Goal: Task Accomplishment & Management: Manage account settings

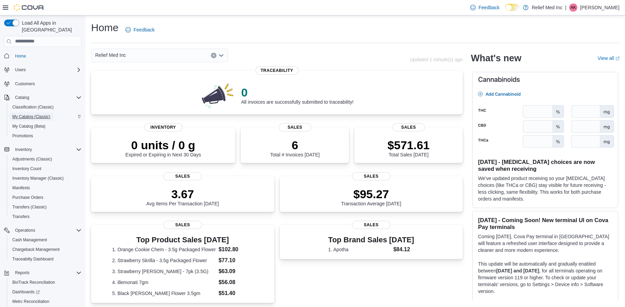
click at [28, 114] on span "My Catalog (Classic)" at bounding box center [31, 116] width 38 height 5
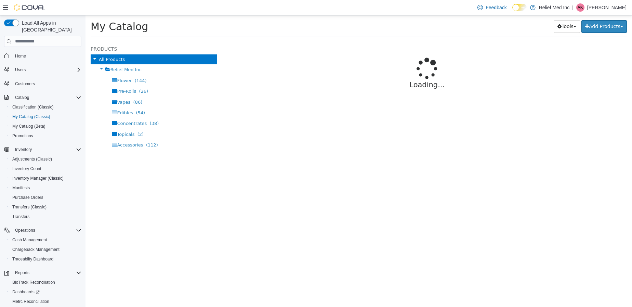
select select "**********"
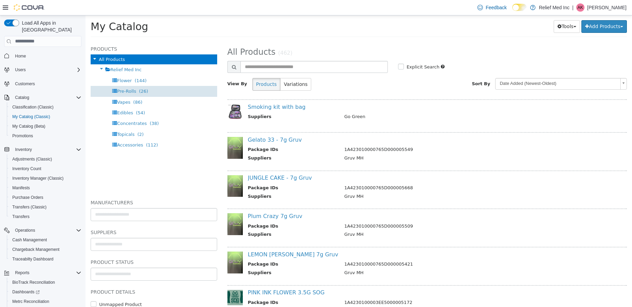
click at [132, 93] on div "Pre-Rolls (26)" at bounding box center [154, 91] width 127 height 11
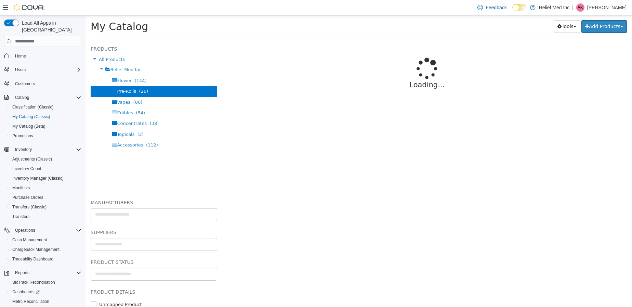
select select "**********"
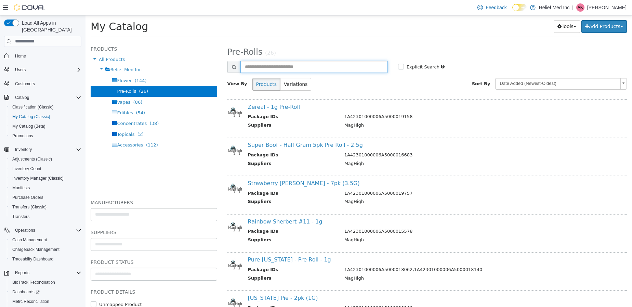
click at [327, 67] on input "text" at bounding box center [314, 67] width 147 height 12
type input "***"
select select "**********"
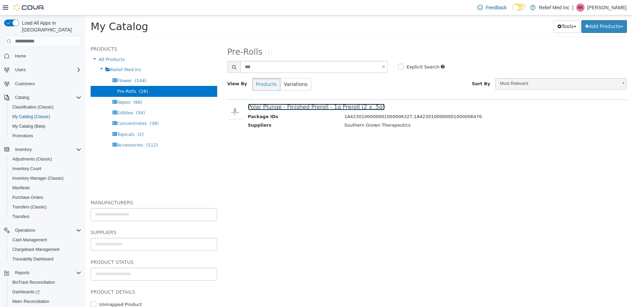
click at [287, 104] on link "Polar Plunge - Finished Preroll - 1g Preroll (2 x .5g)" at bounding box center [316, 106] width 137 height 7
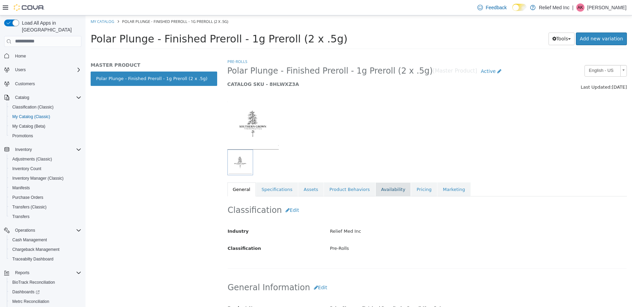
click at [376, 188] on link "Availability" at bounding box center [393, 189] width 35 height 14
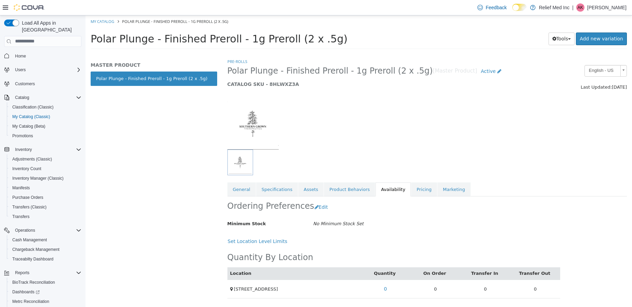
click at [445, 128] on div at bounding box center [427, 120] width 410 height 59
click at [418, 230] on div "Ordering Preferences Edit Minimum Stock No Minimum Stock Set Cancel Save Set Lo…" at bounding box center [394, 221] width 333 height 51
click at [494, 175] on div at bounding box center [394, 162] width 332 height 26
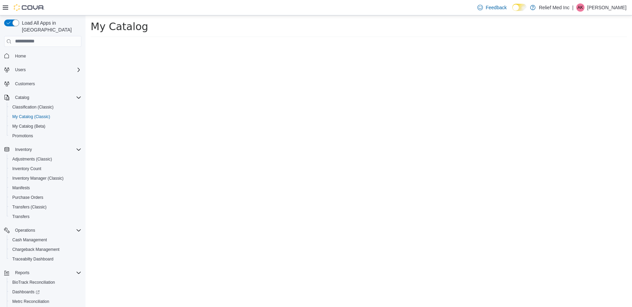
select select "**********"
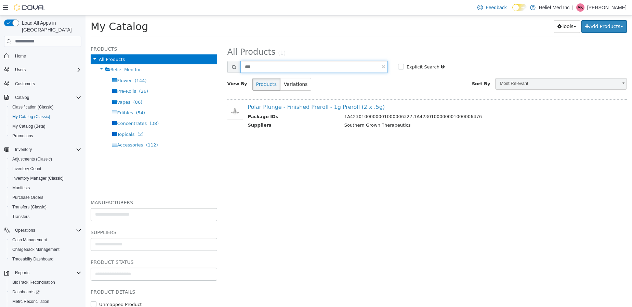
drag, startPoint x: 296, startPoint y: 65, endPoint x: 209, endPoint y: 59, distance: 87.5
click at [209, 41] on div "**********" at bounding box center [359, 41] width 547 height 0
type input "*****"
select select "**********"
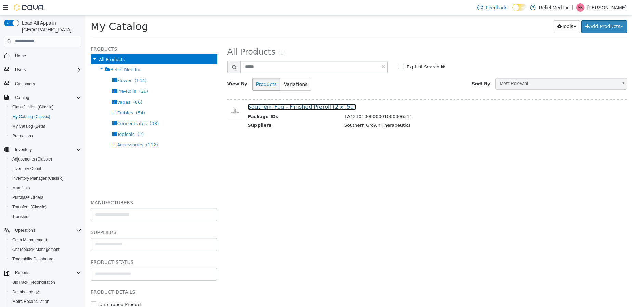
click at [262, 108] on link "Southern Fog - Finished Preroll (2 x .5g)" at bounding box center [302, 106] width 108 height 7
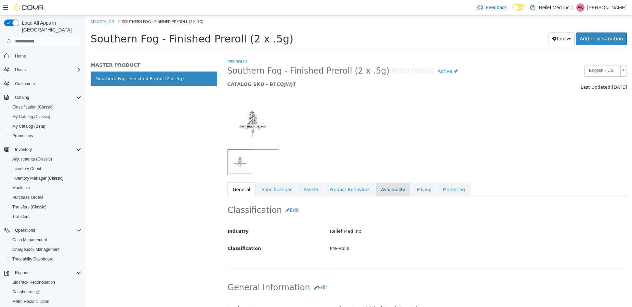
click at [379, 185] on link "Availability" at bounding box center [393, 189] width 35 height 14
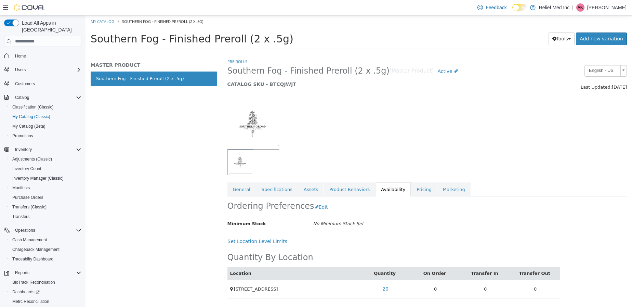
drag, startPoint x: 379, startPoint y: 185, endPoint x: 503, endPoint y: 143, distance: 130.6
click at [503, 143] on div at bounding box center [427, 120] width 410 height 59
click at [514, 125] on div at bounding box center [427, 120] width 410 height 59
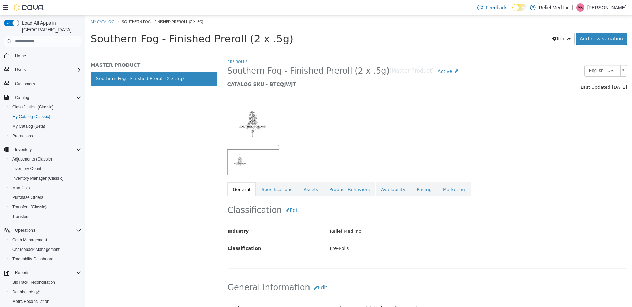
select select "**********"
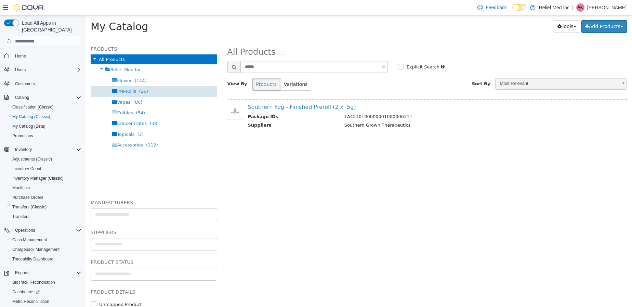
click at [127, 90] on span "Pre-Rolls" at bounding box center [126, 90] width 19 height 5
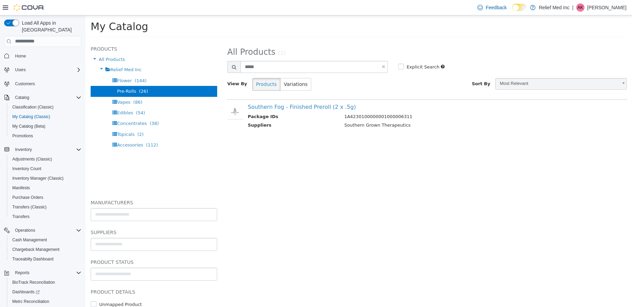
select select "**********"
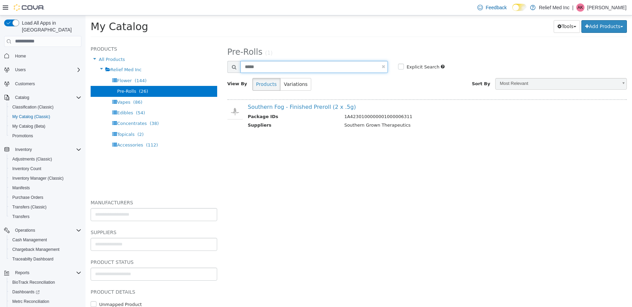
click at [312, 66] on input "*****" at bounding box center [314, 67] width 147 height 12
click at [269, 66] on input "*****" at bounding box center [314, 67] width 147 height 12
type input "*"
type input "***"
select select "**********"
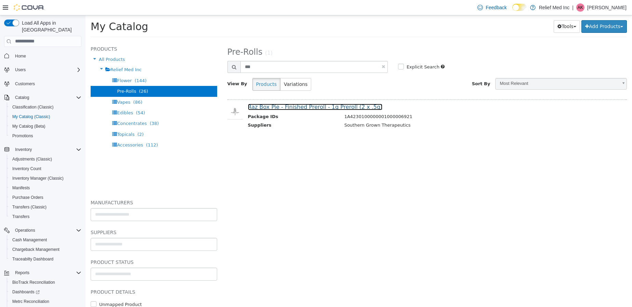
click at [306, 107] on link "Raz Box Pie - Finished Preroll - 1g Preroll (2 x .5g)" at bounding box center [315, 106] width 135 height 7
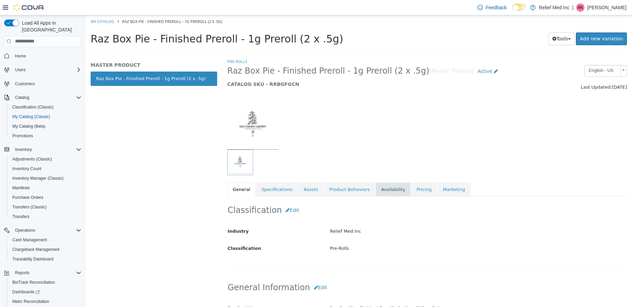
click at [384, 187] on link "Availability" at bounding box center [393, 189] width 35 height 14
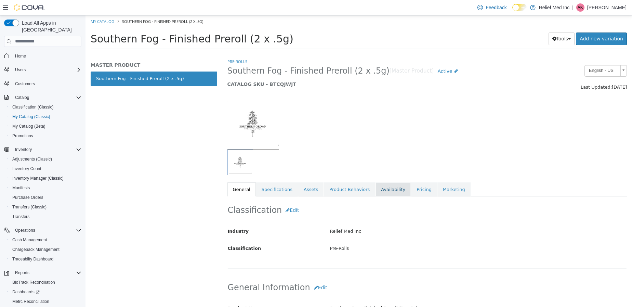
click at [384, 187] on link "Availability" at bounding box center [393, 189] width 35 height 14
click at [30, 124] on span "My Catalog (Beta)" at bounding box center [28, 126] width 33 height 5
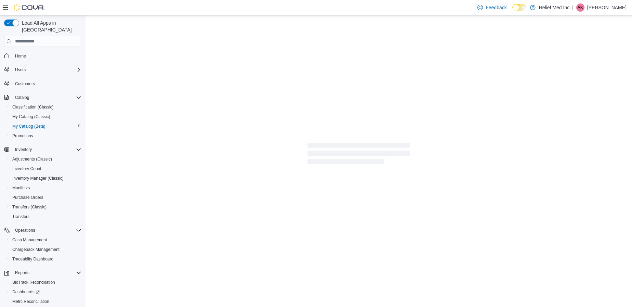
select select "**********"
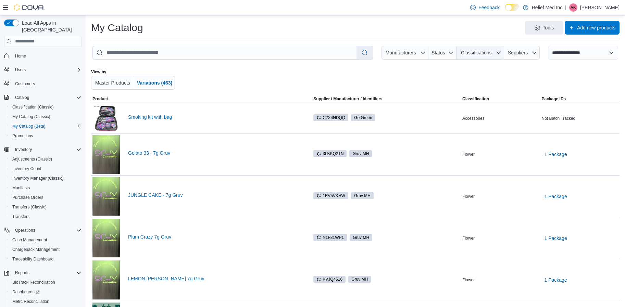
click at [491, 54] on span "Classifications" at bounding box center [476, 52] width 30 height 5
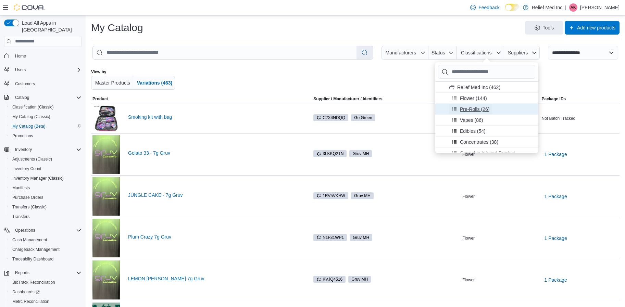
click at [475, 105] on span "Pre-Rolls (26)" at bounding box center [474, 108] width 29 height 7
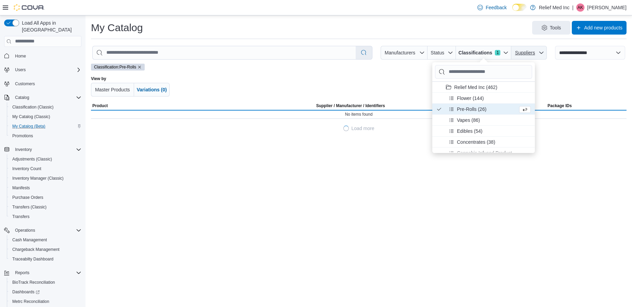
click at [536, 52] on span "Suppliers" at bounding box center [525, 52] width 22 height 7
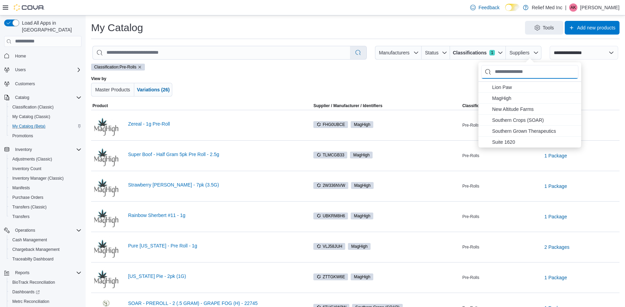
click at [521, 73] on input "Suppliers" at bounding box center [529, 72] width 97 height 14
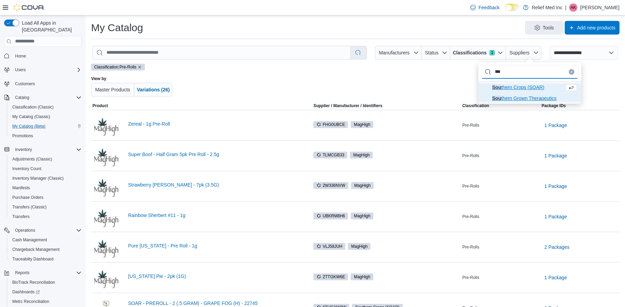
type input "***"
click at [518, 98] on span "Sou thern Grown Therapeutics" at bounding box center [524, 97] width 64 height 5
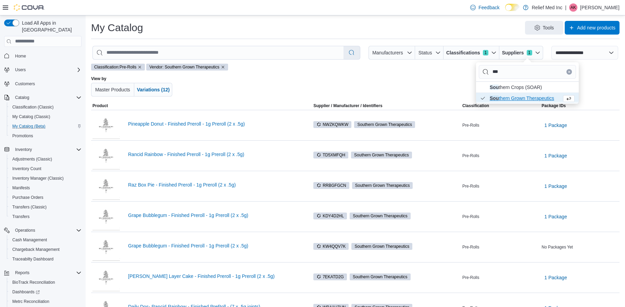
click at [597, 87] on div at bounding box center [568, 86] width 102 height 21
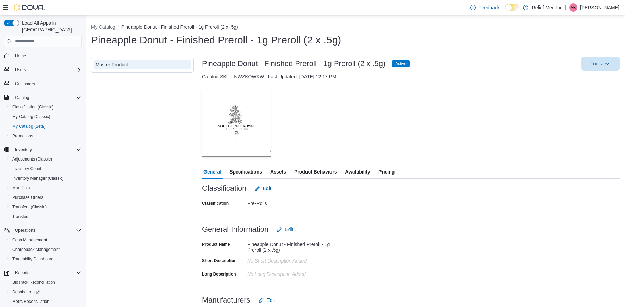
click at [353, 171] on span "Availability" at bounding box center [357, 172] width 25 height 14
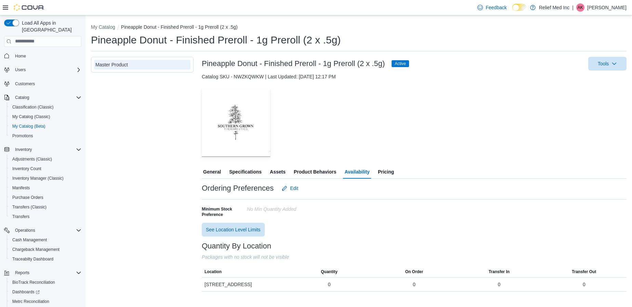
click at [405, 63] on span "Active" at bounding box center [400, 64] width 11 height 6
click at [398, 63] on span "Active" at bounding box center [400, 64] width 11 height 6
click at [608, 67] on span "Tools" at bounding box center [608, 63] width 30 height 14
click at [589, 114] on button "Update Product Status" at bounding box center [593, 119] width 62 height 12
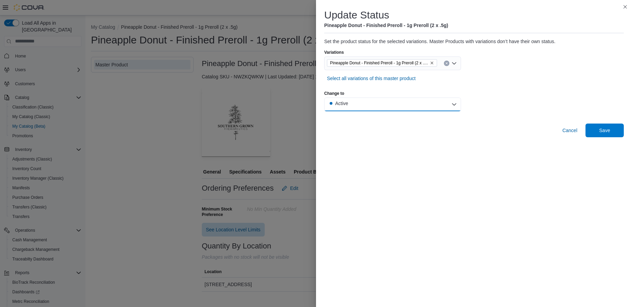
click at [366, 99] on button "Active" at bounding box center [392, 105] width 137 height 14
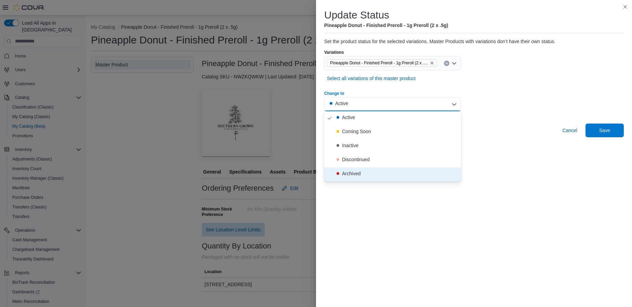
click at [350, 169] on button "Archived" at bounding box center [392, 174] width 137 height 14
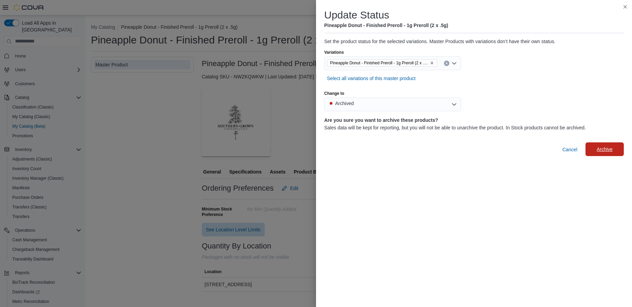
click at [605, 148] on span "Archive" at bounding box center [605, 149] width 16 height 7
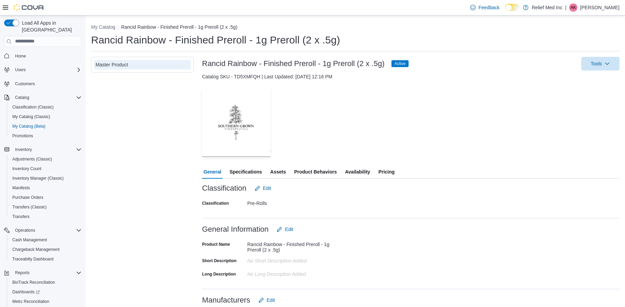
click at [352, 170] on span "Availability" at bounding box center [357, 172] width 25 height 14
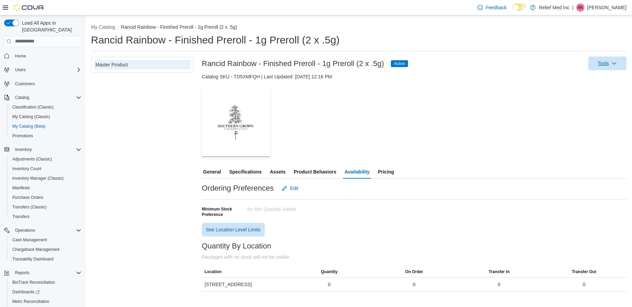
click at [612, 67] on span "Tools" at bounding box center [608, 63] width 30 height 14
click at [588, 123] on button "Update Product Status" at bounding box center [593, 119] width 62 height 12
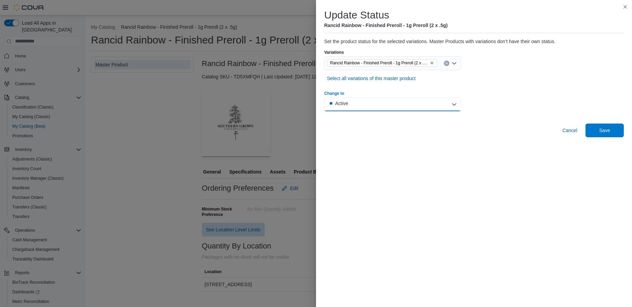
click at [415, 101] on button "Active" at bounding box center [392, 105] width 137 height 14
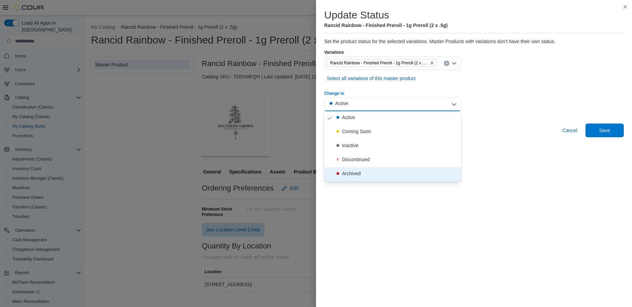
click at [361, 172] on div "Archived" at bounding box center [351, 173] width 18 height 7
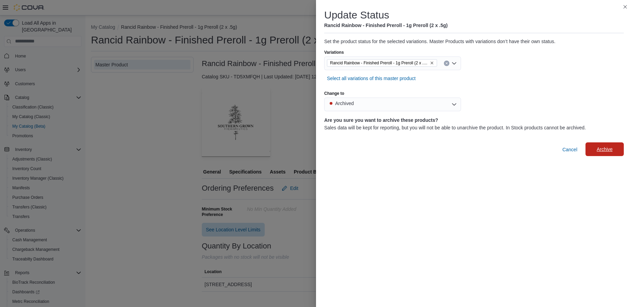
click at [614, 147] on span "Archive" at bounding box center [605, 149] width 30 height 14
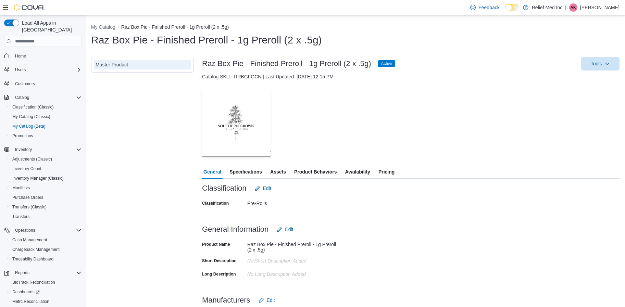
click at [349, 169] on span "Availability" at bounding box center [357, 172] width 25 height 14
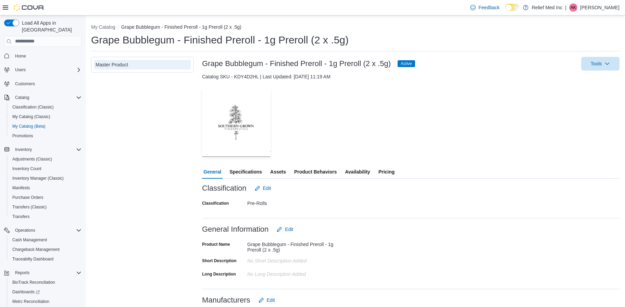
click at [362, 167] on span "Availability" at bounding box center [357, 172] width 25 height 14
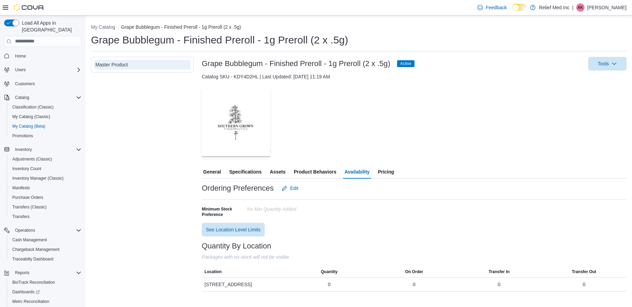
click at [411, 62] on span "Active" at bounding box center [405, 64] width 11 height 6
click at [409, 64] on span "Active" at bounding box center [405, 64] width 11 height 6
click at [610, 63] on span "Tools" at bounding box center [608, 63] width 30 height 14
click at [575, 122] on span "Update Product Status" at bounding box center [597, 119] width 48 height 7
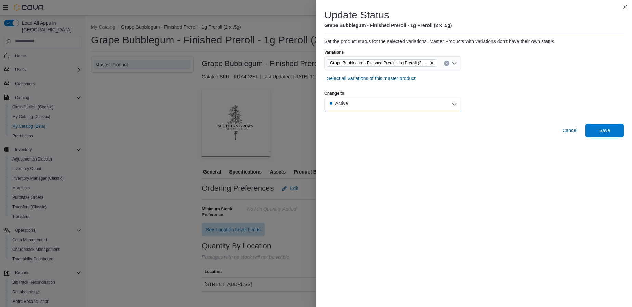
click at [354, 107] on button "Active" at bounding box center [392, 105] width 137 height 14
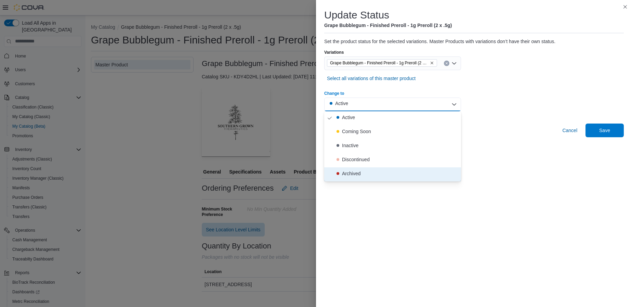
click at [351, 171] on div "Archived" at bounding box center [351, 173] width 18 height 7
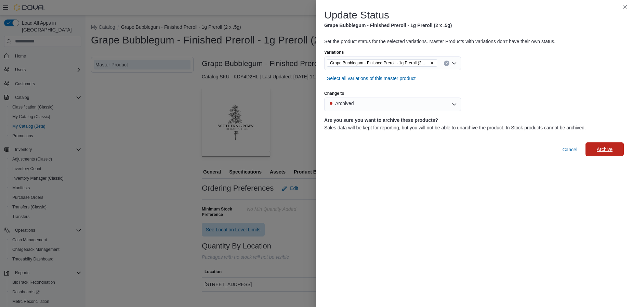
click at [603, 149] on span "Archive" at bounding box center [605, 149] width 16 height 7
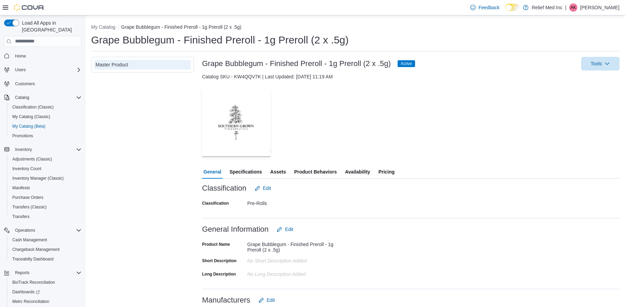
click at [354, 170] on span "Availability" at bounding box center [357, 172] width 25 height 14
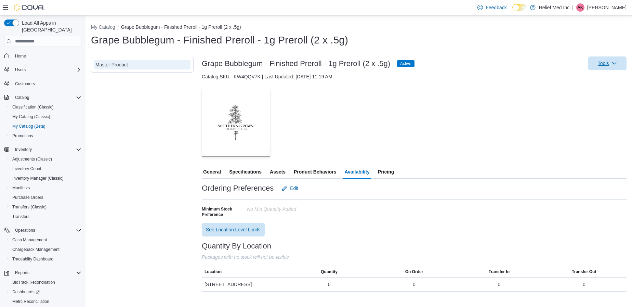
click at [612, 65] on icon "button" at bounding box center [614, 63] width 5 height 5
click at [577, 121] on span "Update Product Status" at bounding box center [597, 119] width 48 height 7
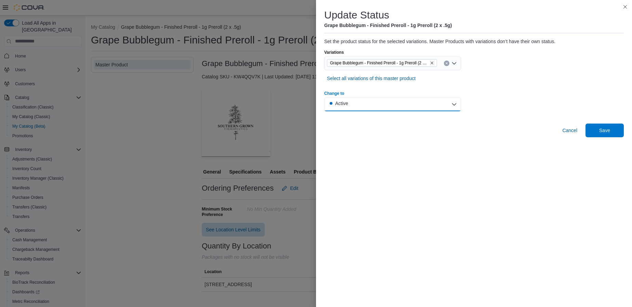
click at [392, 103] on button "Active" at bounding box center [392, 105] width 137 height 14
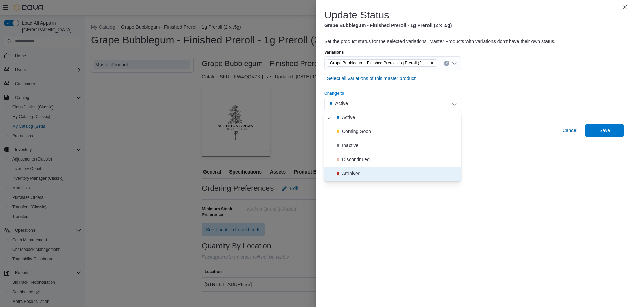
click at [348, 169] on button "Archived" at bounding box center [392, 174] width 137 height 14
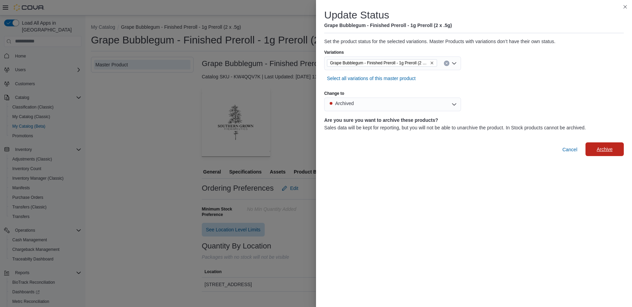
click at [608, 146] on span "Archive" at bounding box center [605, 149] width 30 height 14
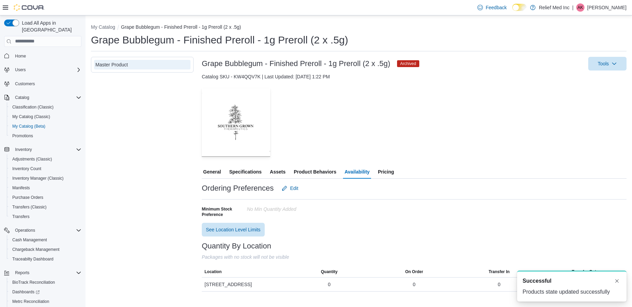
click at [430, 114] on div "— Click to open this image in fullscreen mode" at bounding box center [414, 122] width 425 height 68
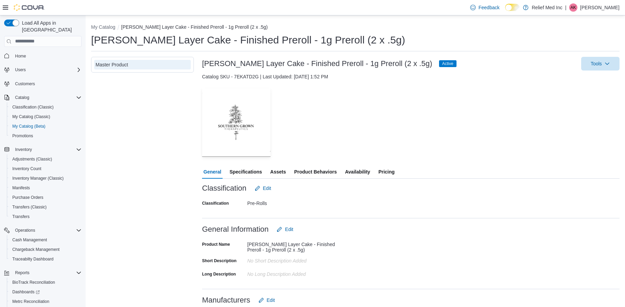
click at [348, 165] on span "Availability" at bounding box center [357, 172] width 25 height 14
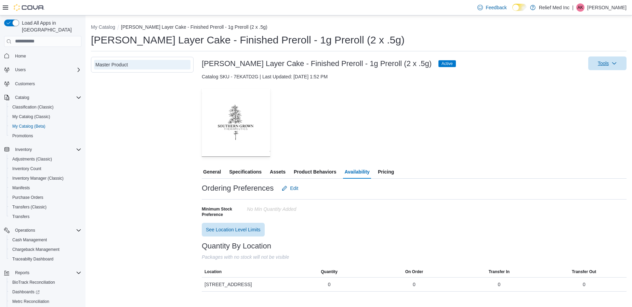
click at [607, 60] on span "Tools" at bounding box center [608, 63] width 30 height 14
click at [574, 115] on button "Update Product Status" at bounding box center [593, 119] width 62 height 12
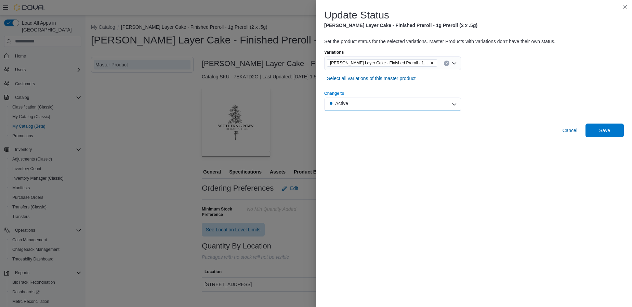
click at [378, 110] on button "Active" at bounding box center [392, 105] width 137 height 14
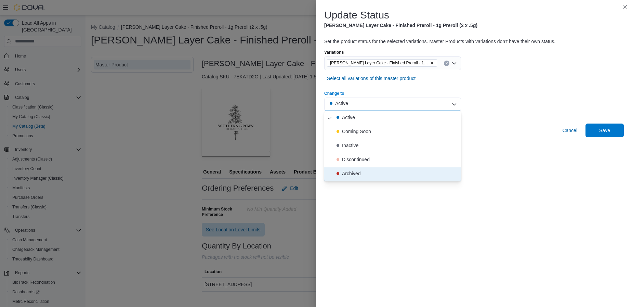
click at [345, 170] on div "Archived" at bounding box center [351, 173] width 18 height 7
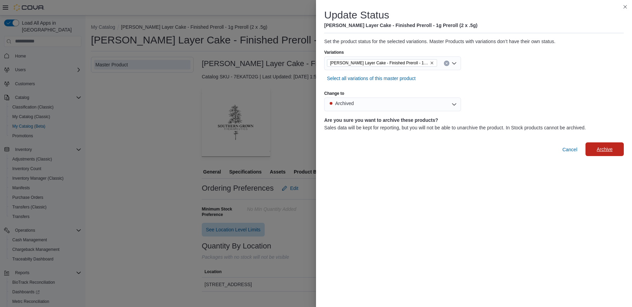
click at [612, 145] on span "Archive" at bounding box center [605, 149] width 30 height 14
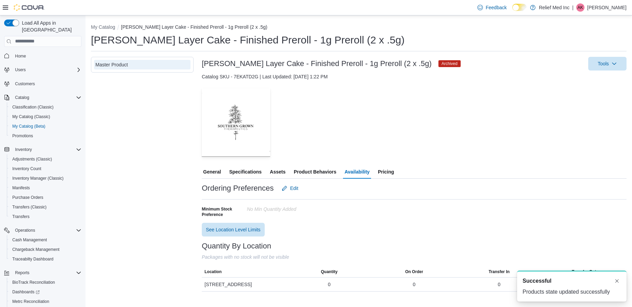
click at [466, 121] on div "— Click to open this image in fullscreen mode" at bounding box center [414, 122] width 425 height 68
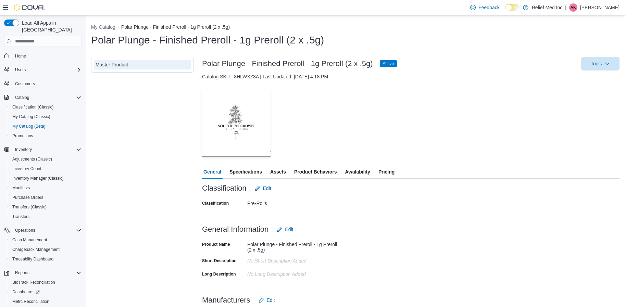
click at [355, 171] on span "Availability" at bounding box center [357, 172] width 25 height 14
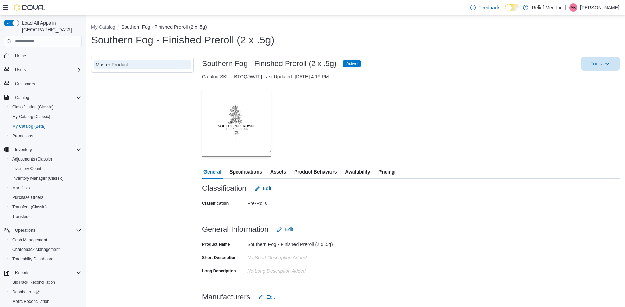
click at [352, 171] on span "Availability" at bounding box center [357, 172] width 25 height 14
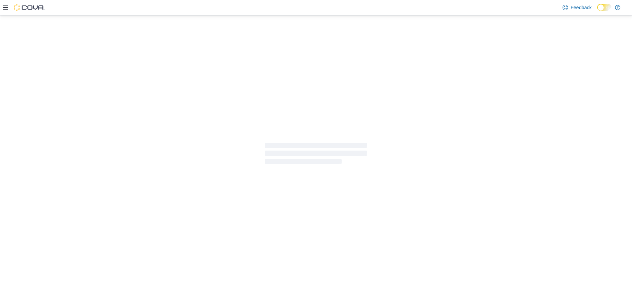
select select "**********"
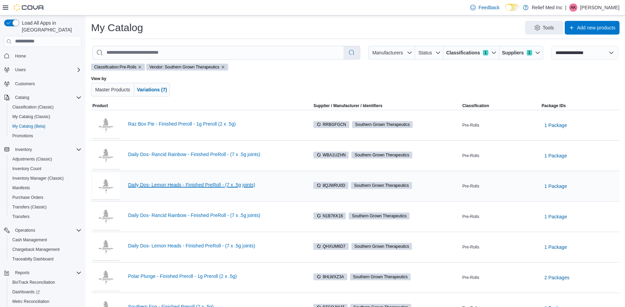
drag, startPoint x: 197, startPoint y: 185, endPoint x: 198, endPoint y: 189, distance: 4.2
drag, startPoint x: 198, startPoint y: 189, endPoint x: 181, endPoint y: 189, distance: 16.4
drag, startPoint x: 181, startPoint y: 189, endPoint x: 178, endPoint y: 186, distance: 4.9
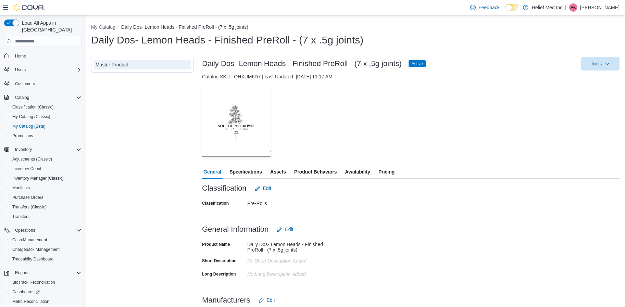
click at [359, 170] on span "Availability" at bounding box center [357, 172] width 25 height 14
click at [366, 170] on span "Availability" at bounding box center [357, 172] width 25 height 14
click at [350, 168] on span "Availability" at bounding box center [357, 172] width 25 height 14
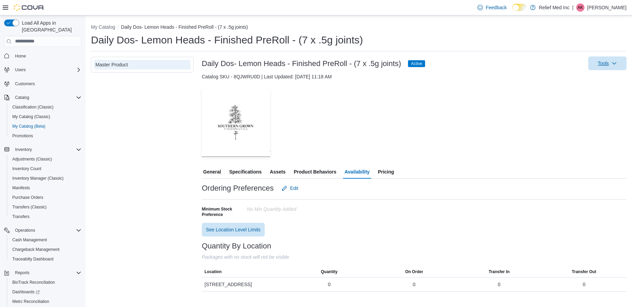
click at [611, 66] on span "Tools" at bounding box center [608, 63] width 30 height 14
click at [587, 122] on span "Update Product Status" at bounding box center [597, 119] width 48 height 7
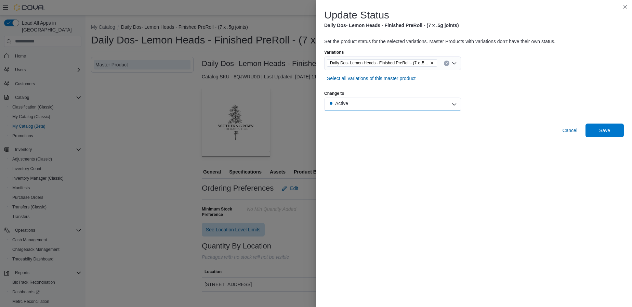
click at [385, 107] on button "Active" at bounding box center [392, 105] width 137 height 14
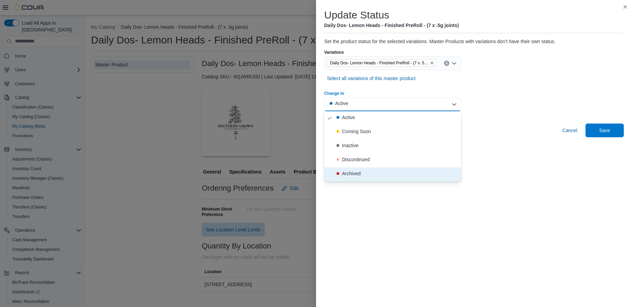
click at [349, 172] on div "Archived" at bounding box center [351, 173] width 18 height 7
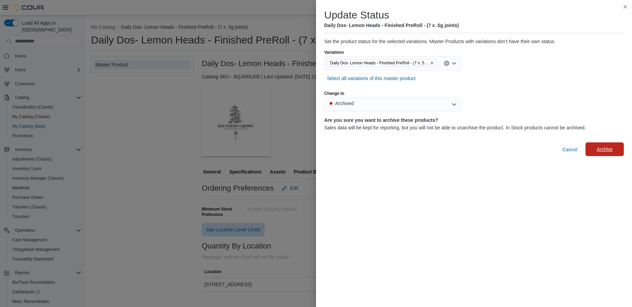
click at [598, 151] on span "Archive" at bounding box center [605, 149] width 16 height 7
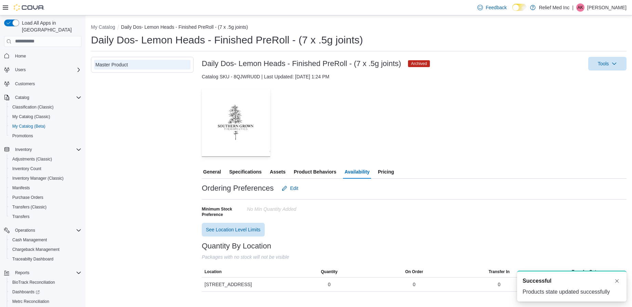
click at [384, 125] on div "— Click to open this image in fullscreen mode" at bounding box center [414, 122] width 425 height 68
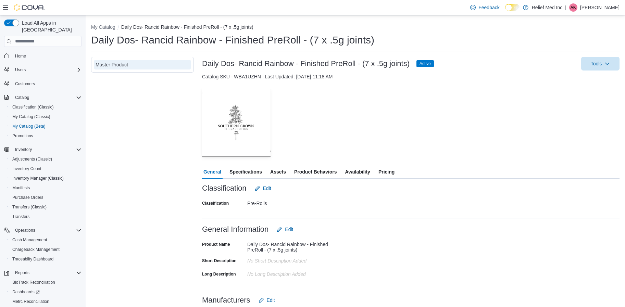
click at [362, 173] on span "Availability" at bounding box center [357, 172] width 25 height 14
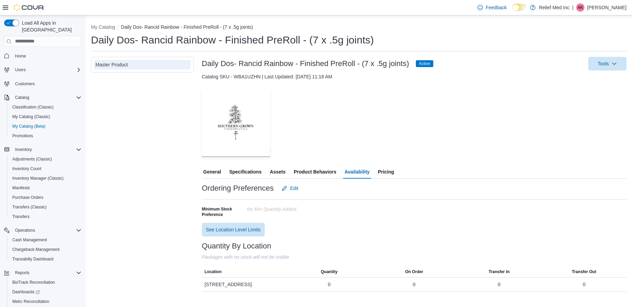
click at [424, 63] on span "Active" at bounding box center [424, 64] width 11 height 6
click at [601, 64] on span "Tools" at bounding box center [603, 63] width 11 height 7
click at [584, 119] on span "Update Product Status" at bounding box center [597, 119] width 48 height 7
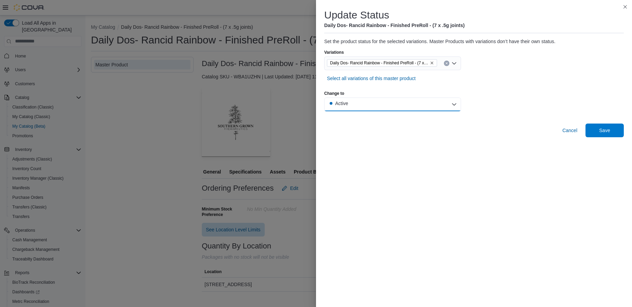
click at [358, 109] on button "Active" at bounding box center [392, 105] width 137 height 14
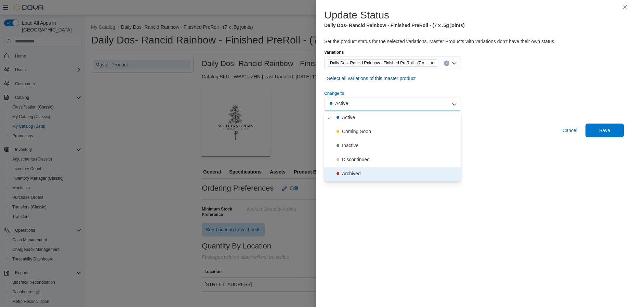
click at [356, 169] on button "Archived" at bounding box center [392, 174] width 137 height 14
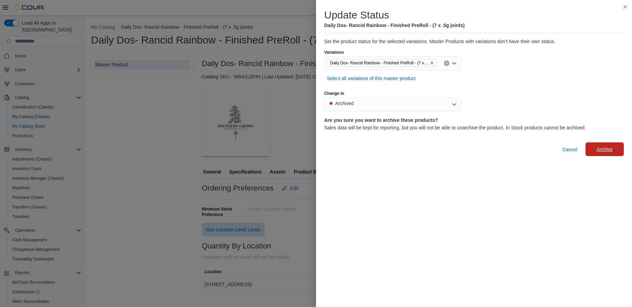
click at [602, 149] on span "Archive" at bounding box center [605, 149] width 16 height 7
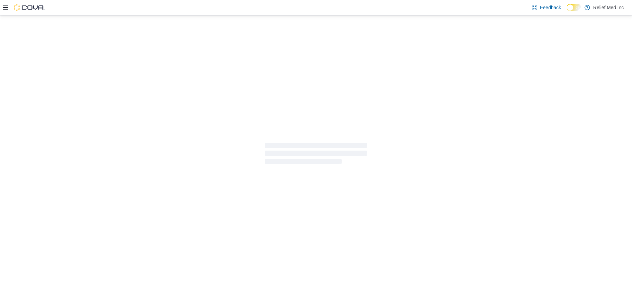
select select "**********"
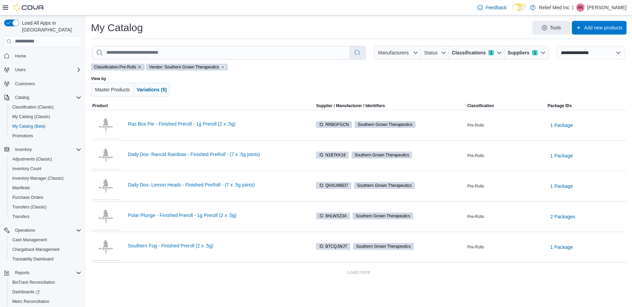
click at [223, 65] on icon "Remove vendor filter" at bounding box center [223, 67] width 4 height 4
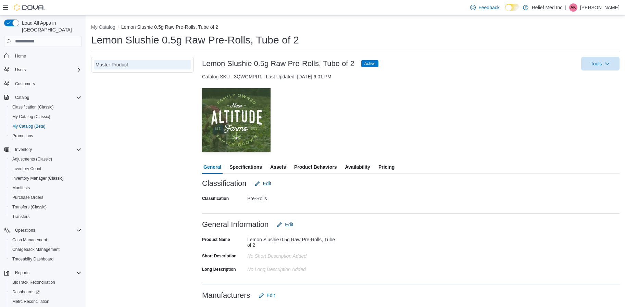
click at [351, 164] on span "Availability" at bounding box center [357, 167] width 25 height 14
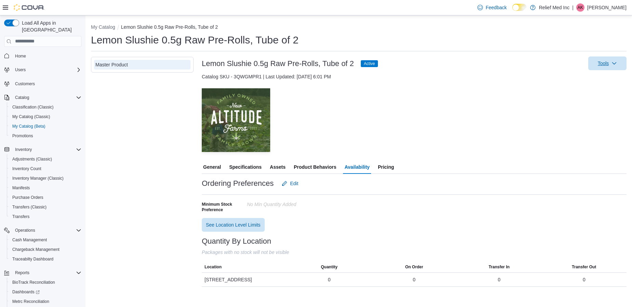
click at [617, 63] on icon "button" at bounding box center [614, 63] width 5 height 5
click at [593, 118] on span "Update Product Status" at bounding box center [597, 119] width 48 height 7
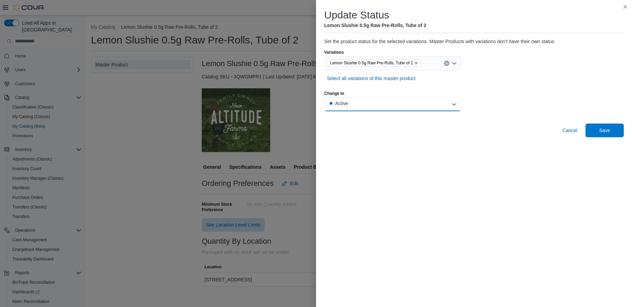
click at [359, 102] on button "Active" at bounding box center [392, 105] width 137 height 14
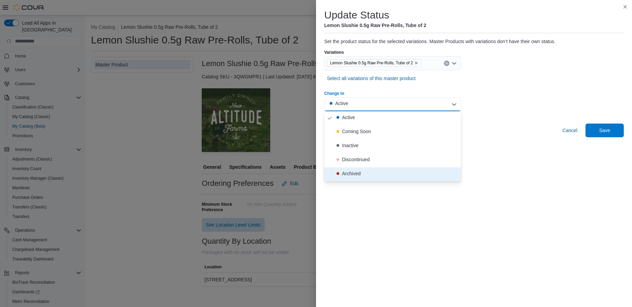
click at [350, 175] on div "Archived" at bounding box center [351, 173] width 18 height 7
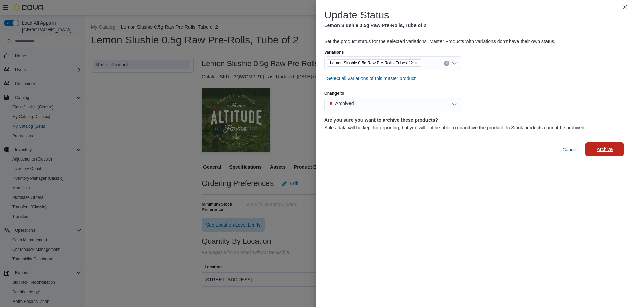
click at [595, 149] on span "Archive" at bounding box center [605, 149] width 30 height 14
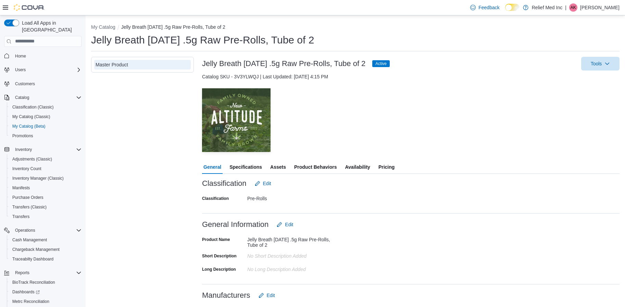
click at [355, 164] on span "Availability" at bounding box center [357, 167] width 25 height 14
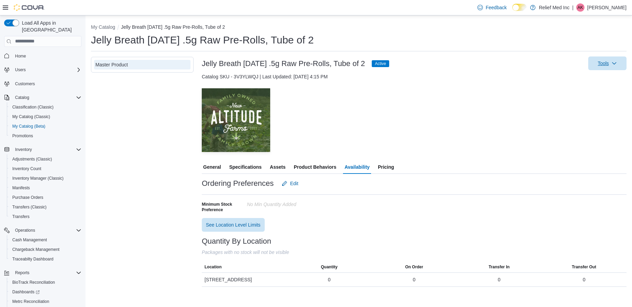
click at [604, 66] on span "Tools" at bounding box center [603, 63] width 11 height 7
click at [579, 118] on span "Update Product Status" at bounding box center [597, 119] width 48 height 7
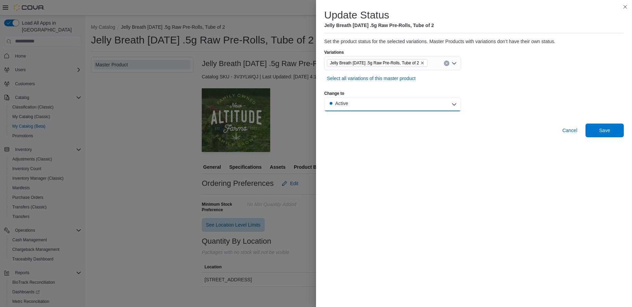
click at [361, 99] on button "Active" at bounding box center [392, 105] width 137 height 14
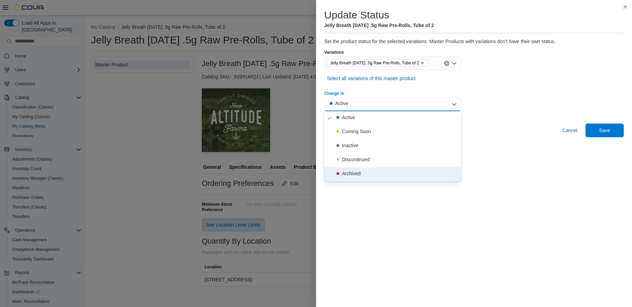
drag, startPoint x: 348, startPoint y: 170, endPoint x: 353, endPoint y: 169, distance: 5.5
click at [348, 170] on div "Archived" at bounding box center [351, 173] width 18 height 7
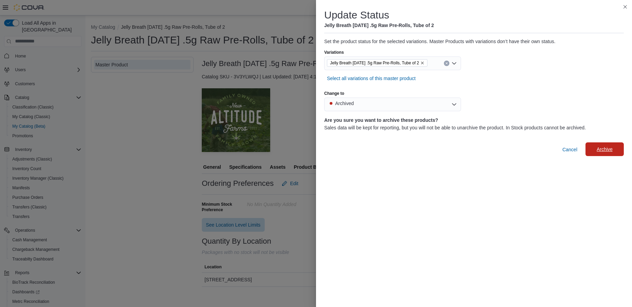
click at [605, 145] on span "Archive" at bounding box center [605, 149] width 30 height 14
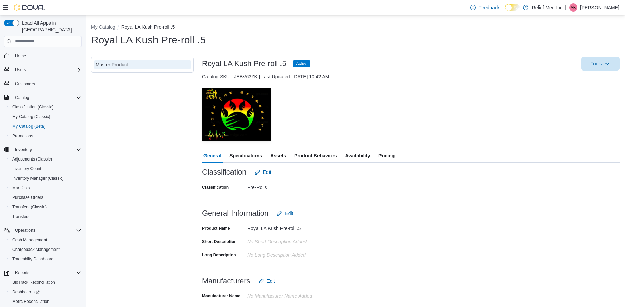
click at [357, 152] on span "Availability" at bounding box center [357, 156] width 25 height 14
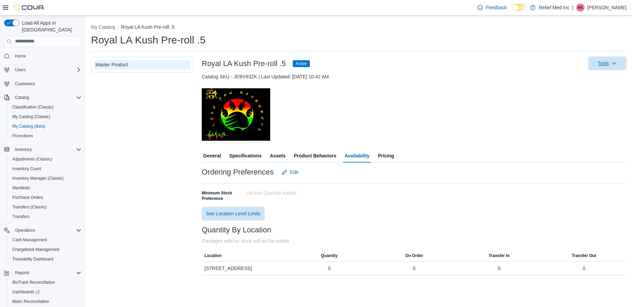
click at [599, 66] on span "Tools" at bounding box center [603, 63] width 11 height 7
click at [579, 122] on span "Update Product Status" at bounding box center [597, 119] width 48 height 7
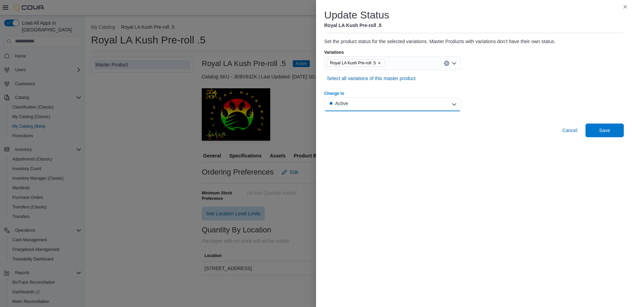
click at [384, 103] on button "Active" at bounding box center [392, 105] width 137 height 14
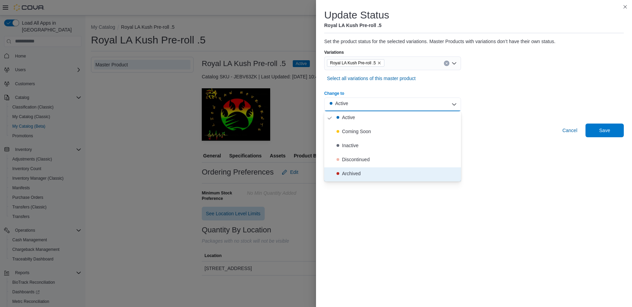
click at [355, 168] on button "Archived" at bounding box center [392, 174] width 137 height 14
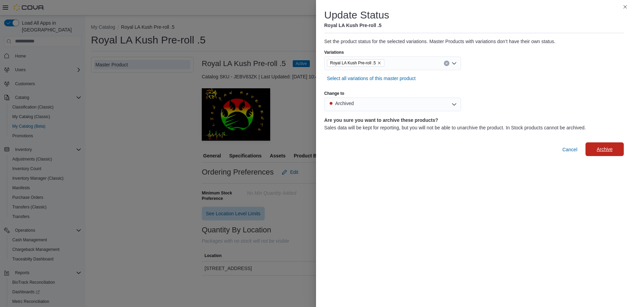
click at [603, 151] on span "Archive" at bounding box center [605, 149] width 16 height 7
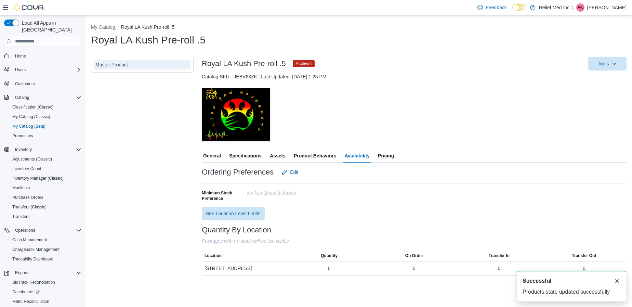
click at [362, 108] on div "— Click to open this image in fullscreen mode" at bounding box center [414, 114] width 425 height 53
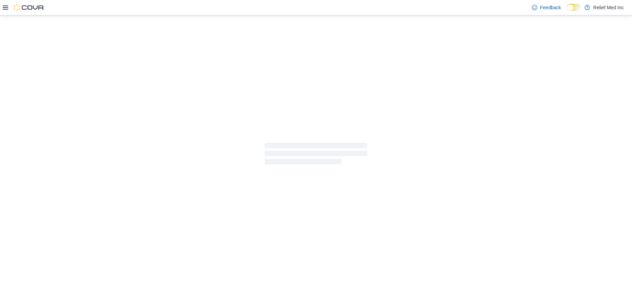
select select "**********"
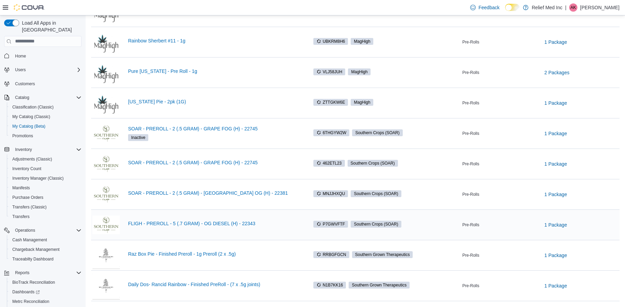
scroll to position [107, 0]
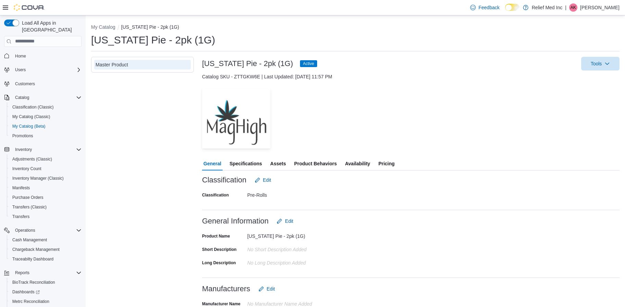
click at [350, 163] on span "Availability" at bounding box center [357, 164] width 25 height 14
